Goal: Information Seeking & Learning: Understand process/instructions

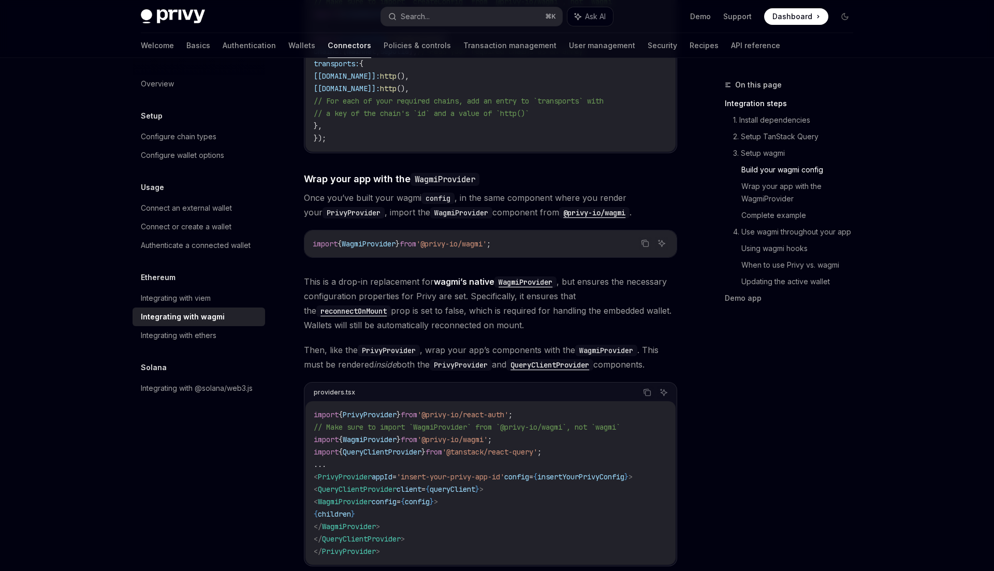
scroll to position [1458, 0]
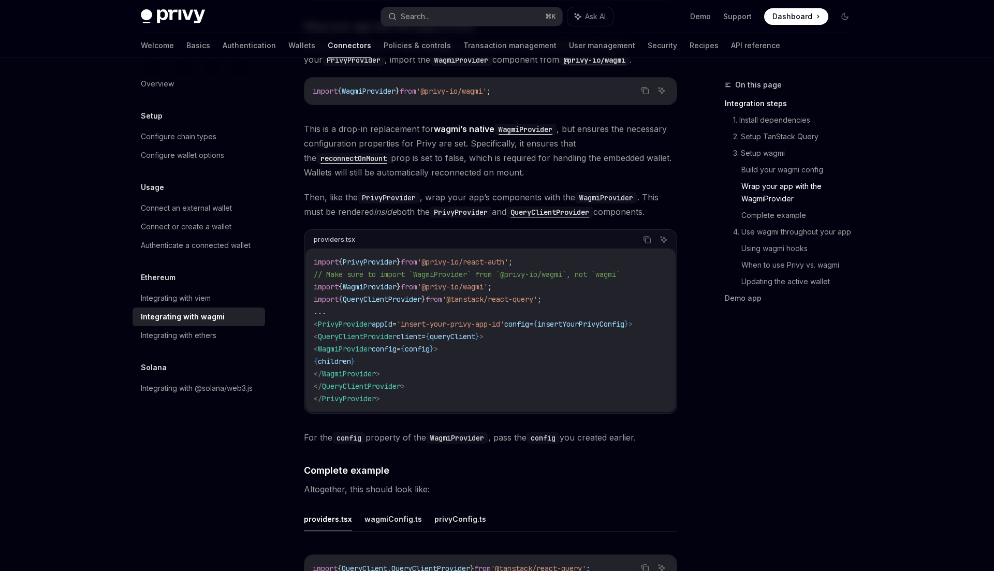
click at [132, 228] on div "Ethereum Integrating with wagmi OpenAI Open in ChatGPT OpenAI Open in ChatGPT W…" at bounding box center [393, 296] width 571 height 3351
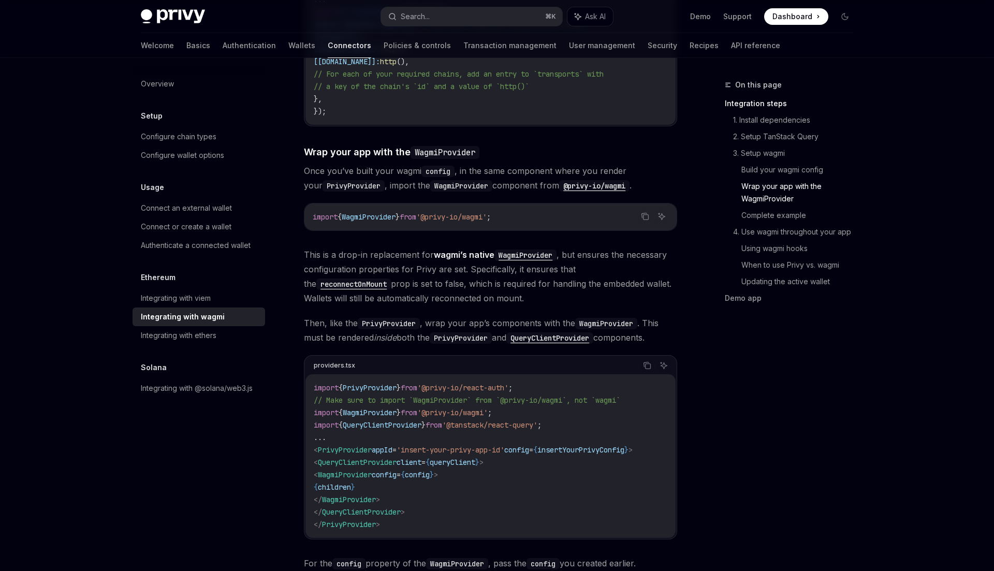
scroll to position [1237, 0]
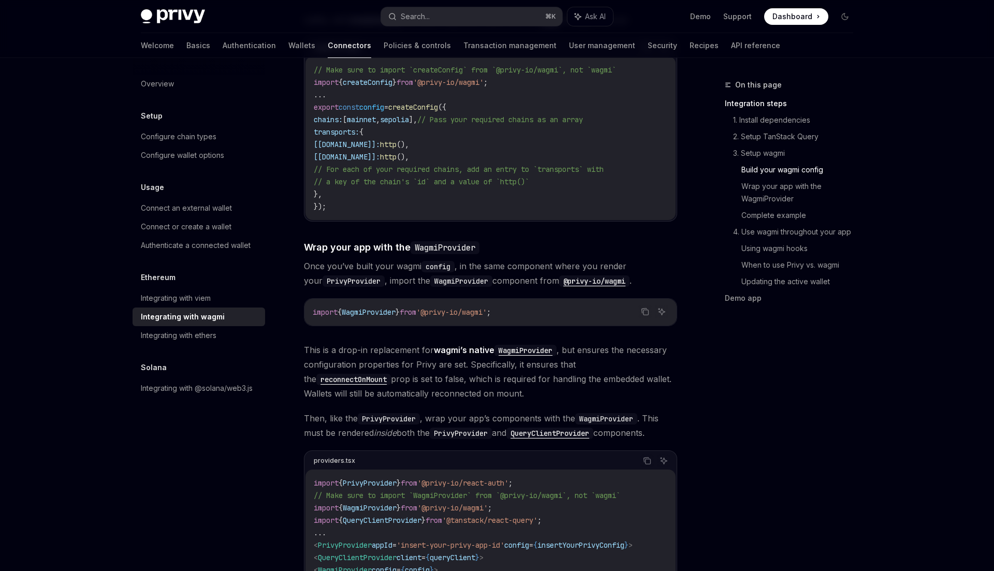
click at [359, 307] on span "WagmiProvider" at bounding box center [369, 311] width 54 height 9
copy span "WagmiProvider"
click at [359, 307] on span "WagmiProvider" at bounding box center [369, 311] width 54 height 9
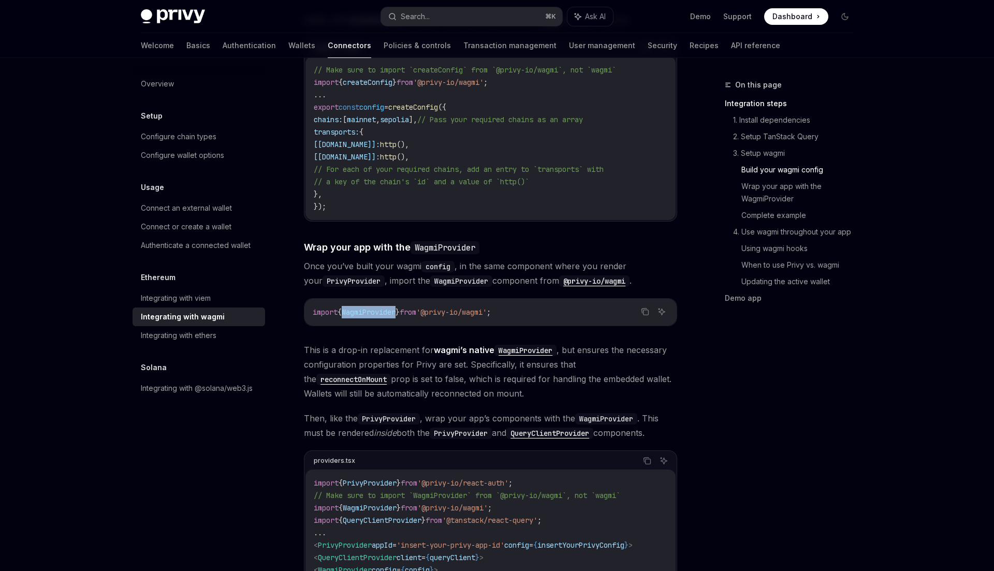
click at [359, 307] on span "WagmiProvider" at bounding box center [369, 311] width 54 height 9
copy div "import { WagmiProvider } from '@privy-io/wagmi' ;"
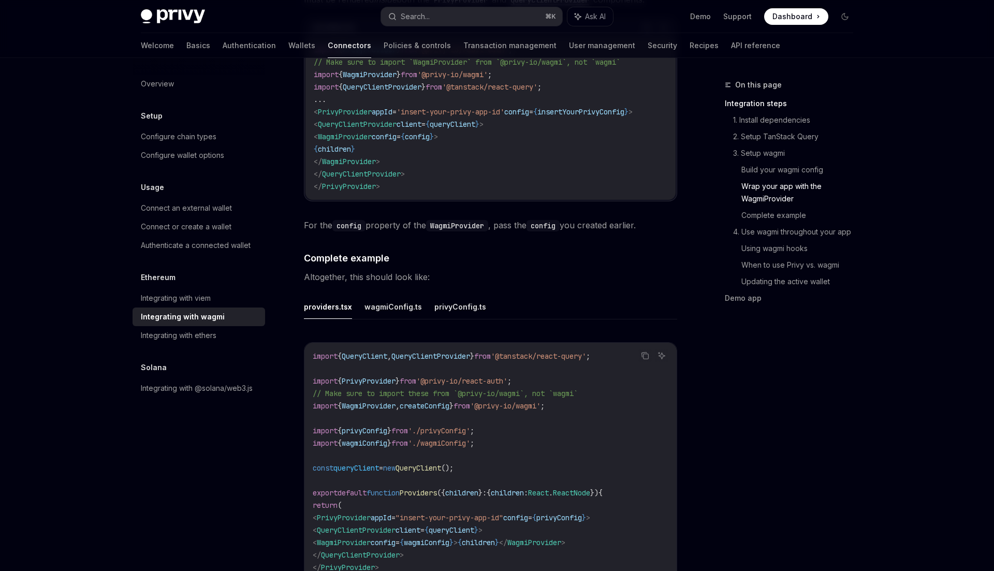
scroll to position [1752, 0]
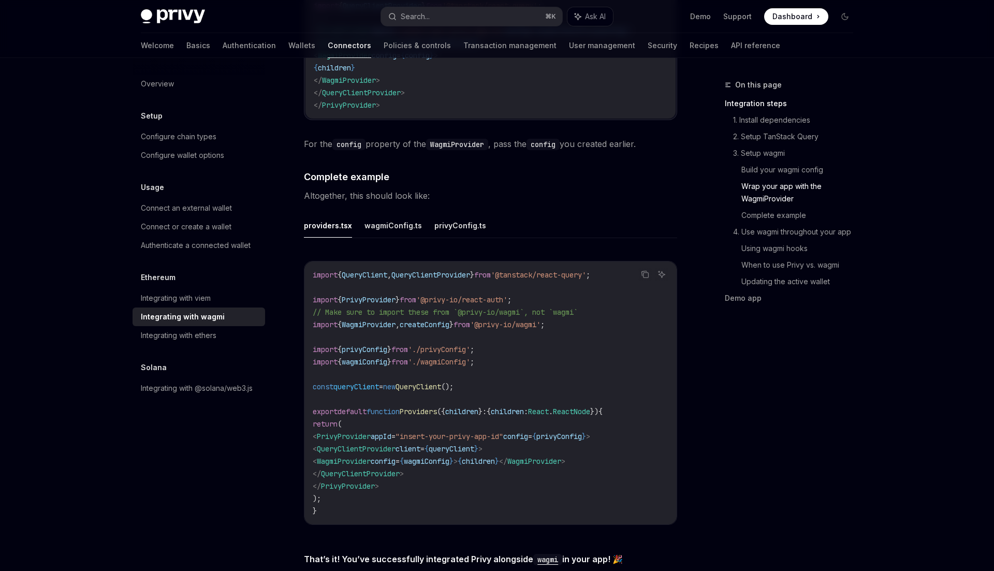
click at [443, 320] on span "createConfig" at bounding box center [425, 324] width 50 height 9
copy span "createConfig"
click at [376, 345] on span "privyConfig" at bounding box center [365, 349] width 46 height 9
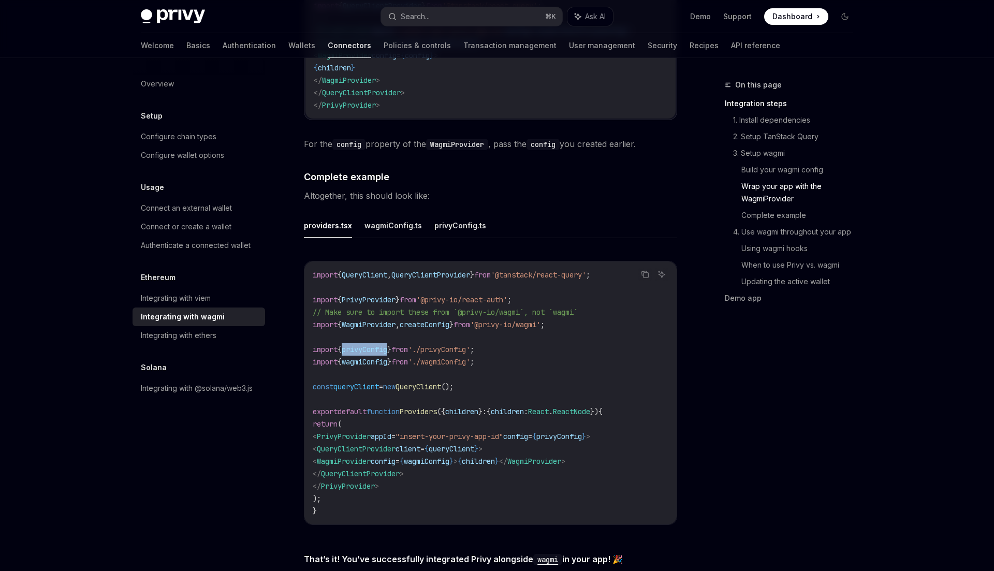
copy span "privyConfig"
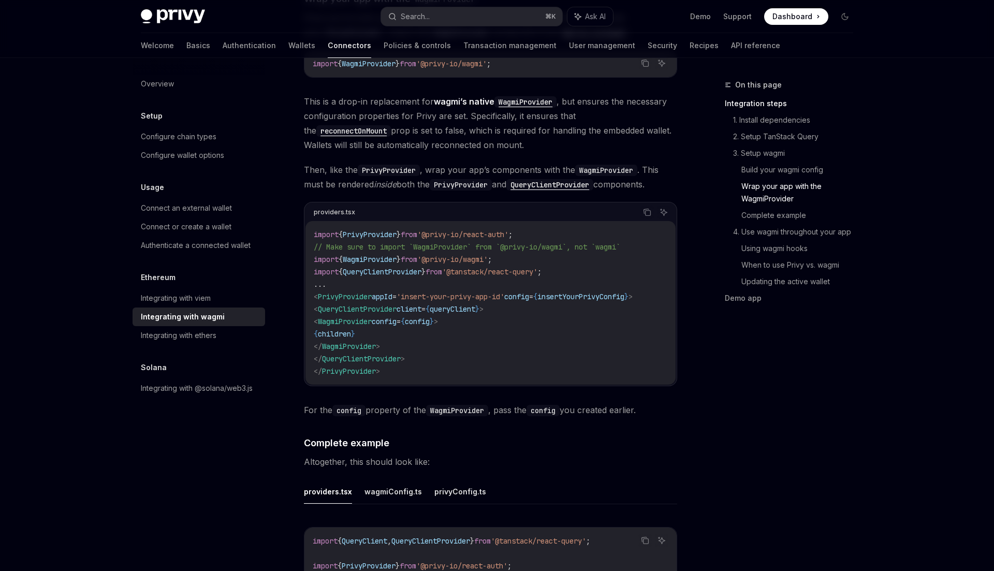
scroll to position [1808, 0]
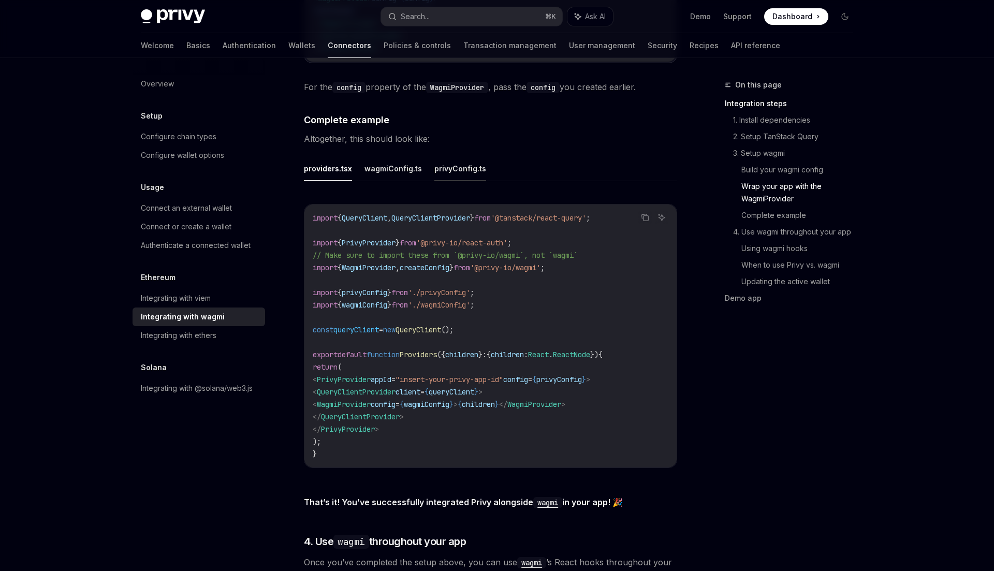
click at [451, 168] on button "privyConfig.ts" at bounding box center [460, 168] width 52 height 24
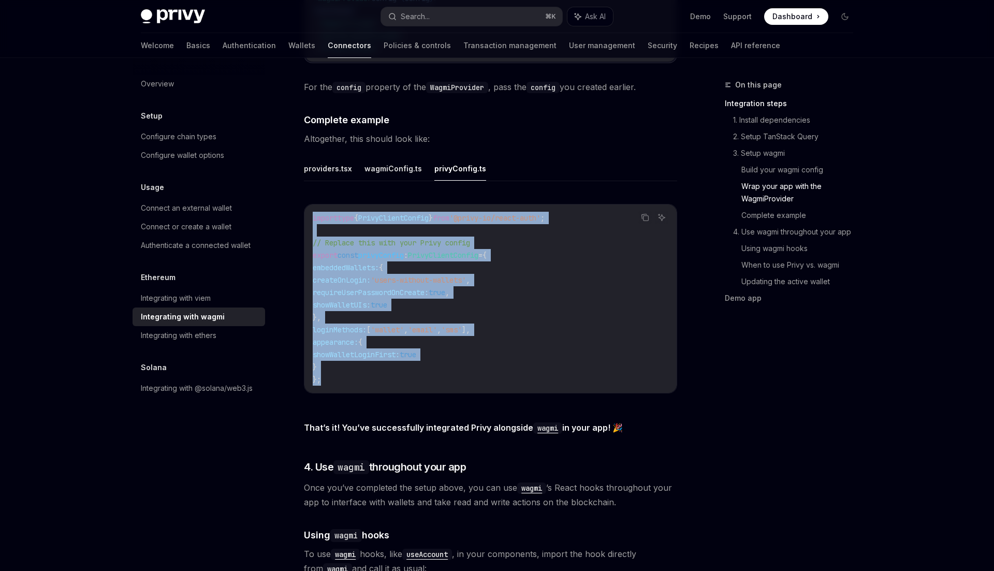
drag, startPoint x: 336, startPoint y: 374, endPoint x: 302, endPoint y: 211, distance: 167.0
click at [387, 163] on button "wagmiConfig.ts" at bounding box center [392, 168] width 57 height 24
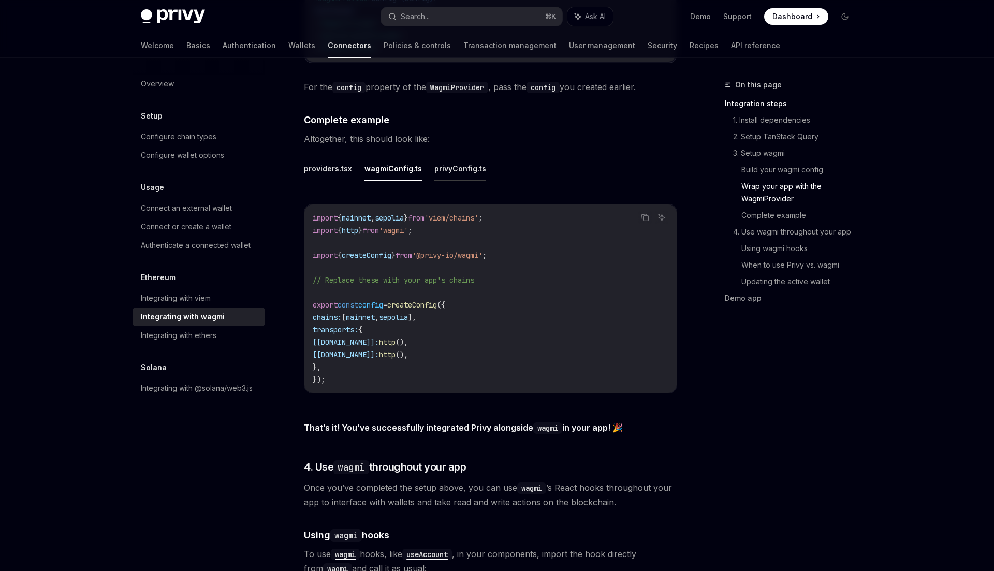
click at [451, 164] on button "privyConfig.ts" at bounding box center [460, 168] width 52 height 24
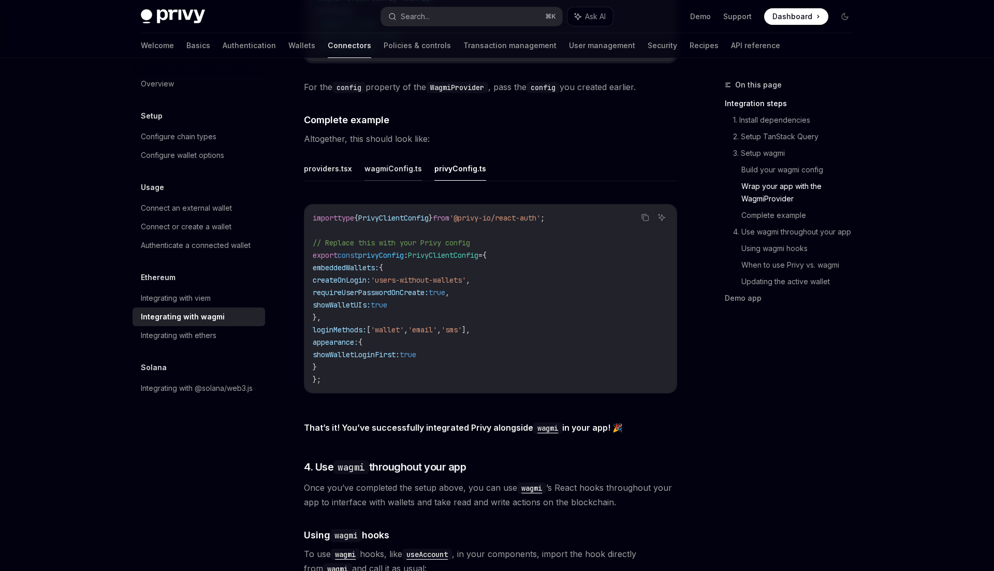
click at [401, 161] on button "wagmiConfig.ts" at bounding box center [392, 168] width 57 height 24
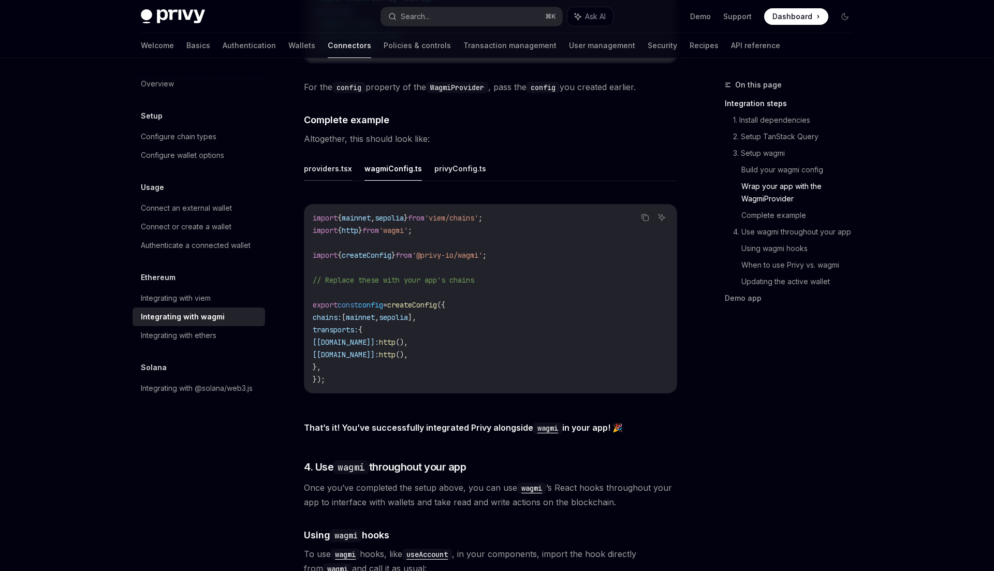
click at [339, 158] on button "providers.tsx" at bounding box center [328, 168] width 48 height 24
type textarea "*"
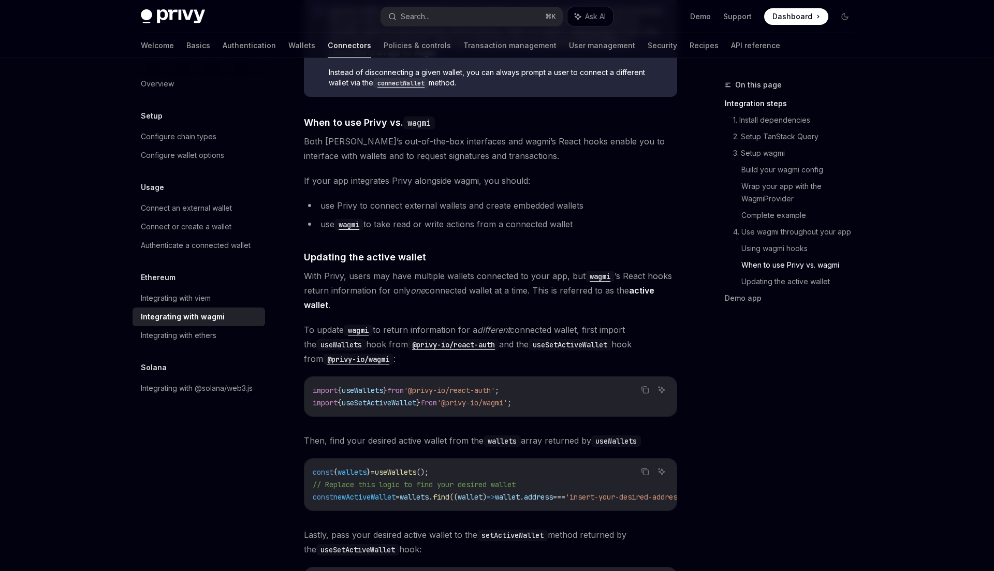
scroll to position [2644, 0]
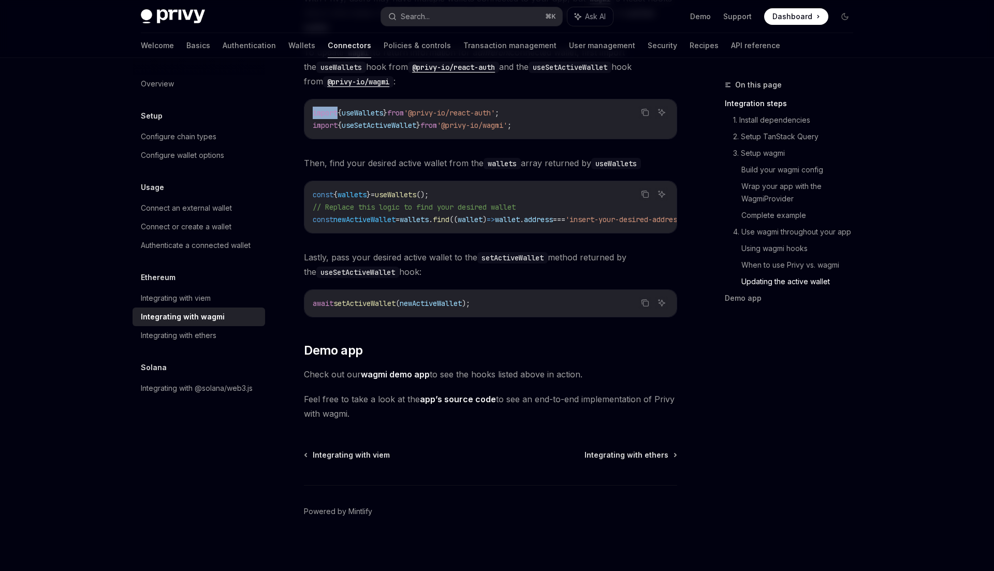
scroll to position [2667, 0]
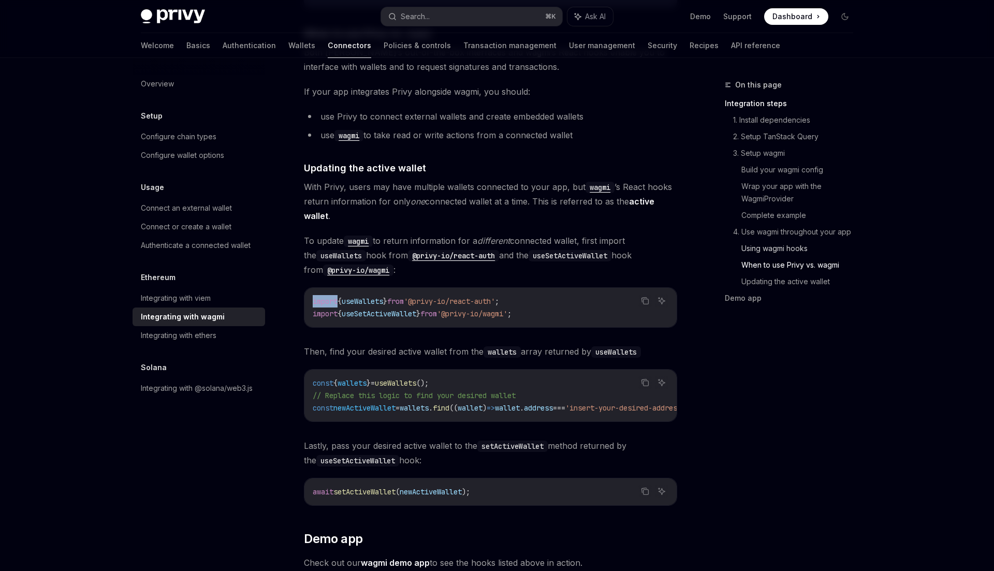
click at [819, 251] on link "Using wagmi hooks" at bounding box center [801, 248] width 120 height 17
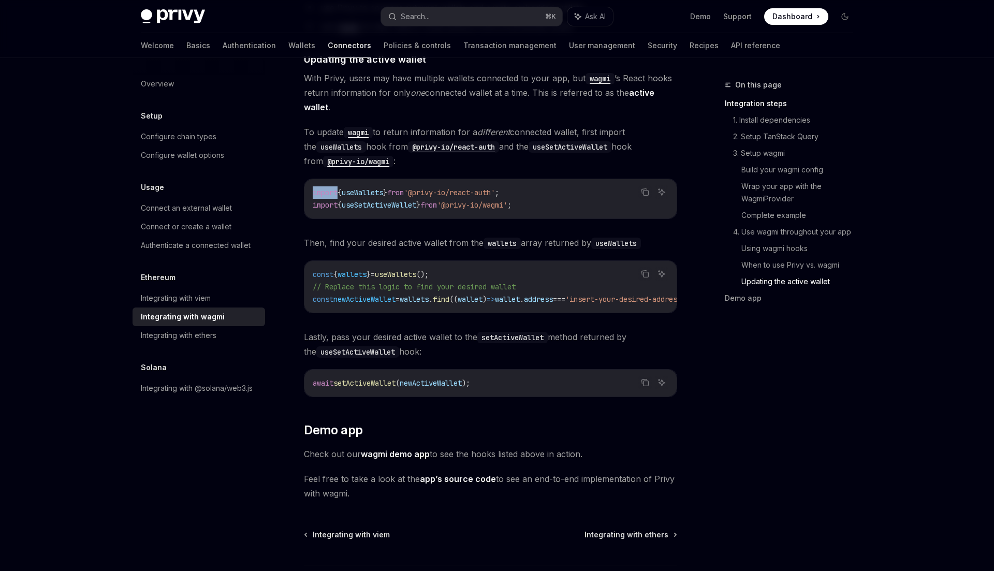
scroll to position [2856, 0]
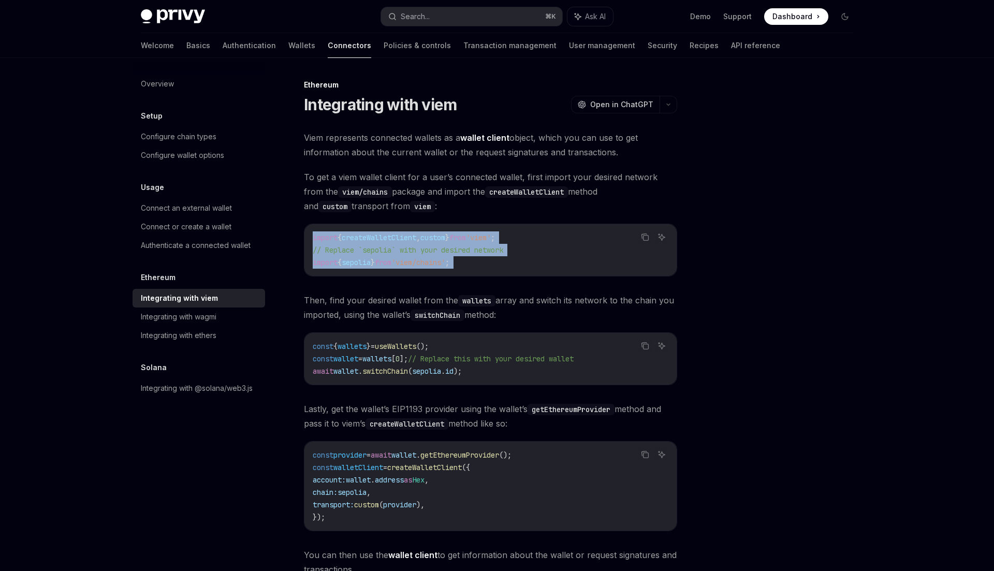
type textarea "*"
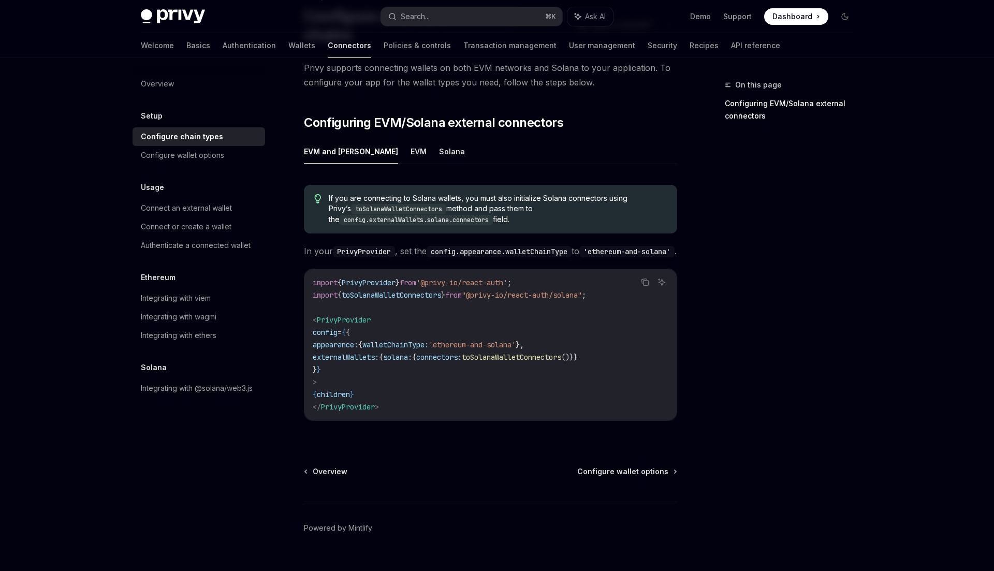
scroll to position [104, 0]
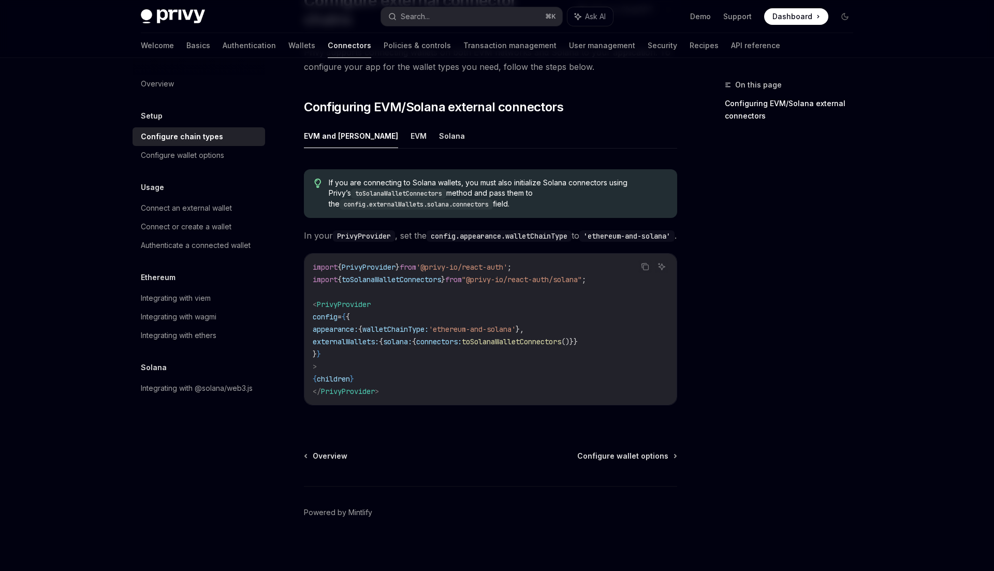
click at [496, 310] on code "import { PrivyProvider } from '@privy-io/react-auth' ; import { toSolanaWalletC…" at bounding box center [491, 329] width 356 height 137
